Goal: Task Accomplishment & Management: Use online tool/utility

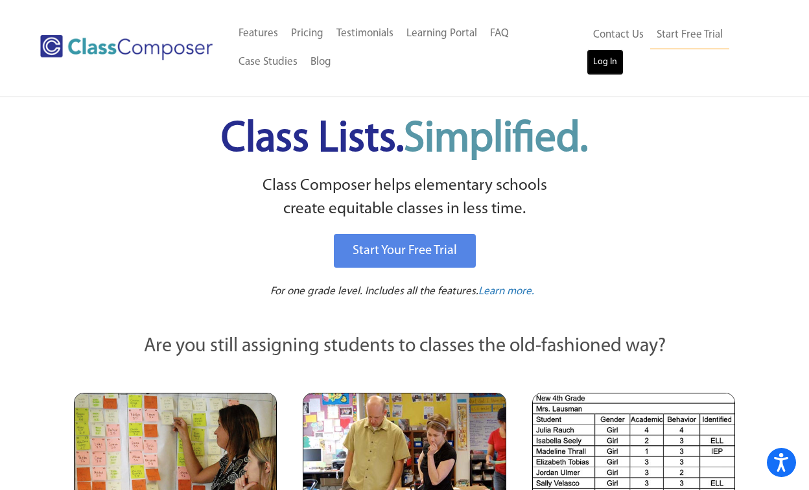
click at [609, 65] on link "Log In" at bounding box center [605, 62] width 37 height 26
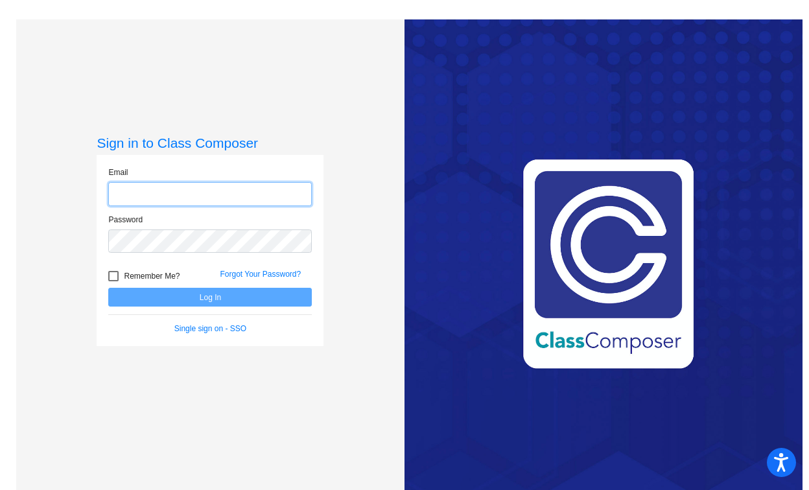
type input "jpaukovitch@hershey.k12.pa.us"
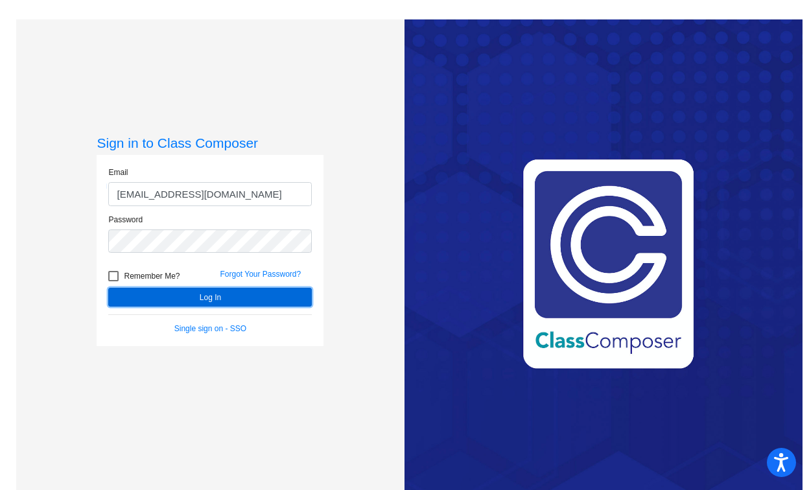
click at [212, 301] on button "Log In" at bounding box center [210, 297] width 204 height 19
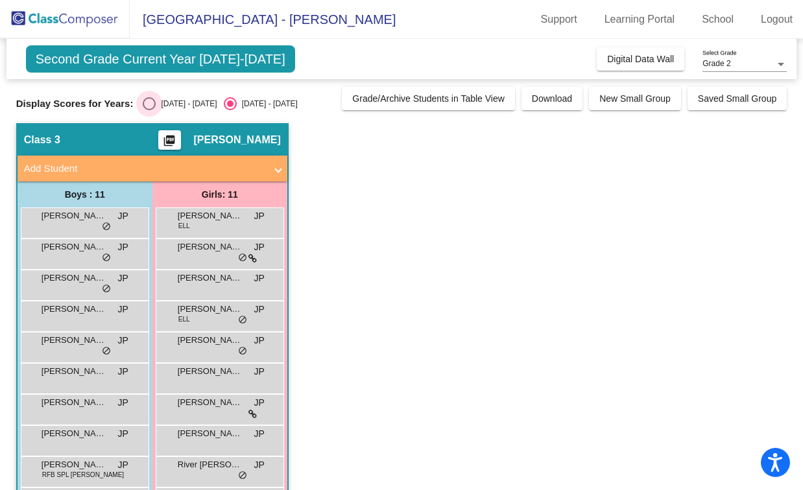
click at [148, 108] on div "Select an option" at bounding box center [149, 103] width 13 height 13
click at [149, 110] on input "2024 - 2025" at bounding box center [149, 110] width 1 height 1
radio input "true"
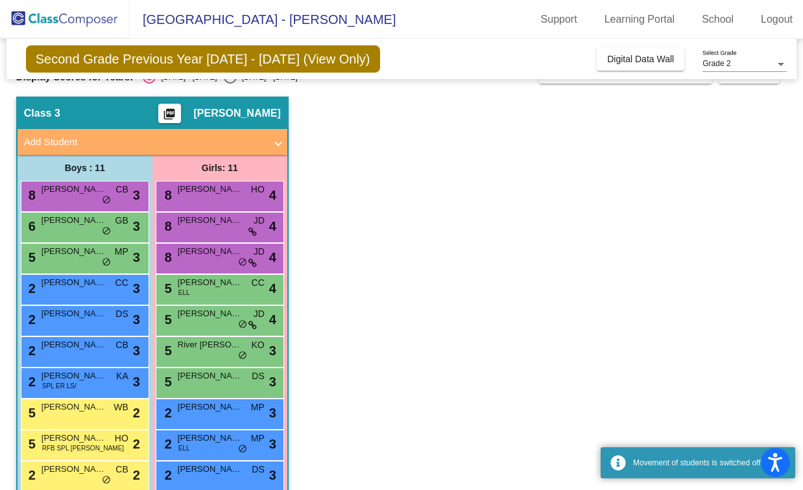
scroll to position [62, 0]
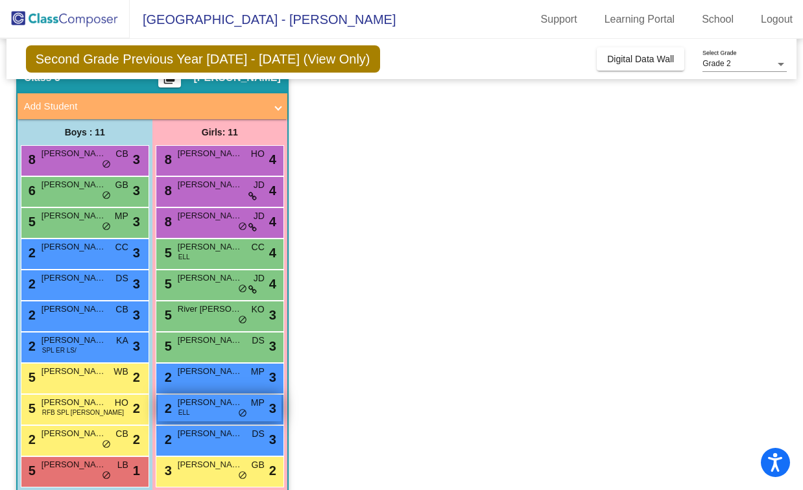
click at [220, 411] on div "2 Brisa bonini ELL MP lock do_not_disturb_alt 3" at bounding box center [220, 408] width 124 height 27
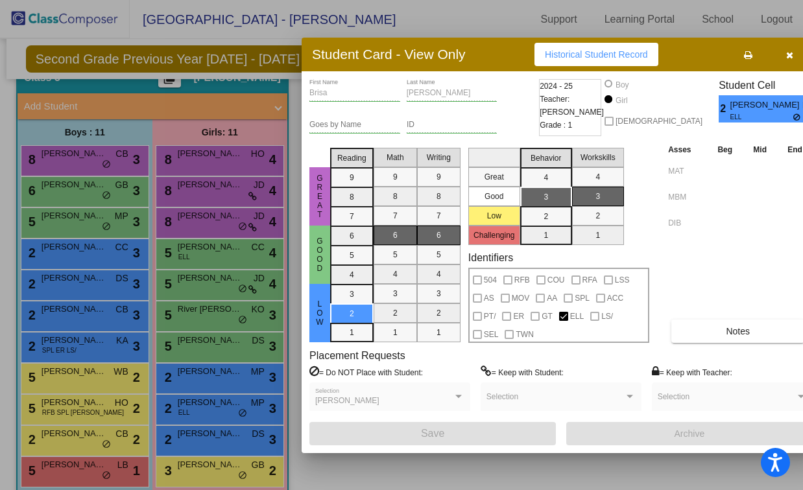
scroll to position [0, 0]
